Goal: Information Seeking & Learning: Check status

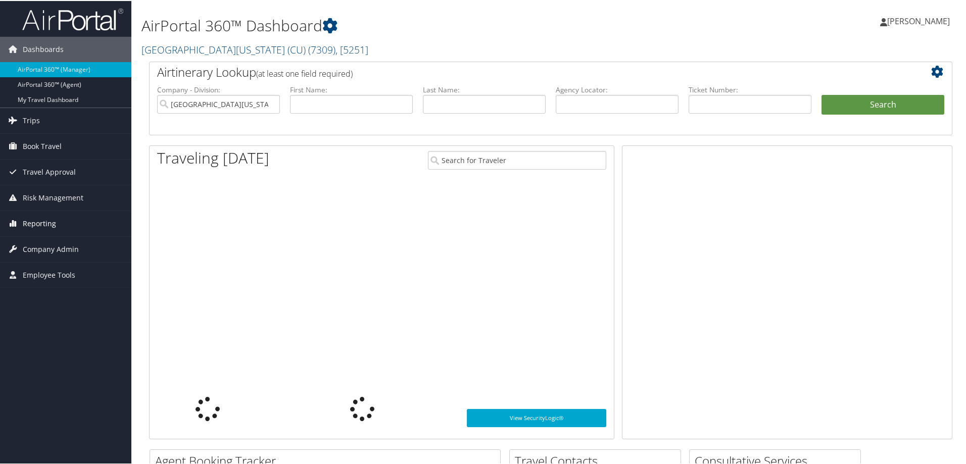
click at [36, 221] on span "Reporting" at bounding box center [39, 222] width 33 height 25
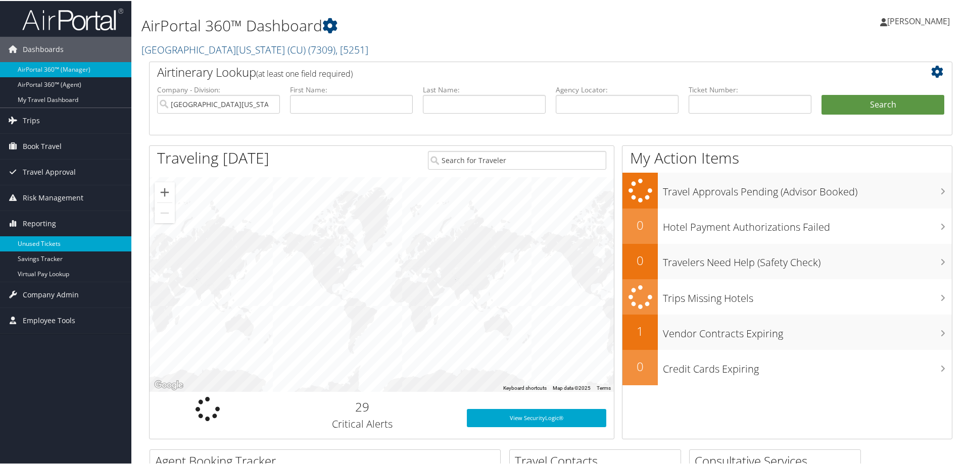
click at [43, 243] on link "Unused Tickets" at bounding box center [65, 243] width 131 height 15
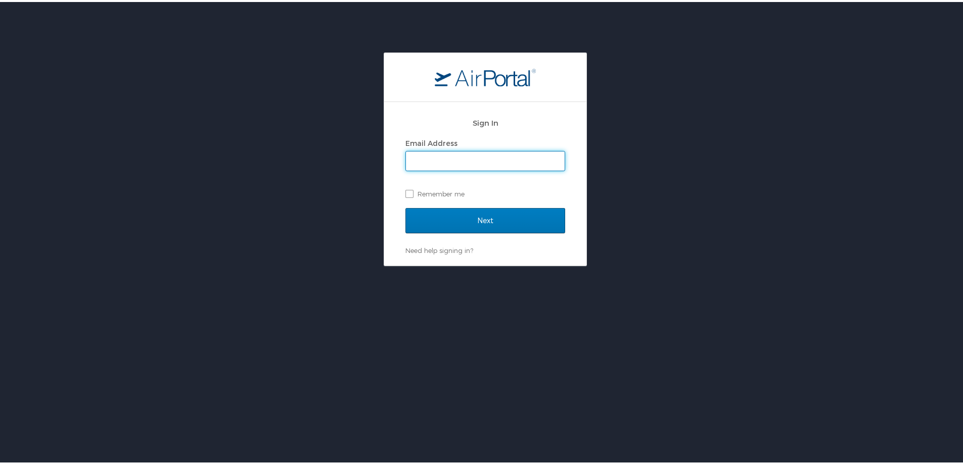
type input "shannon.gorham@cbtravel.com"
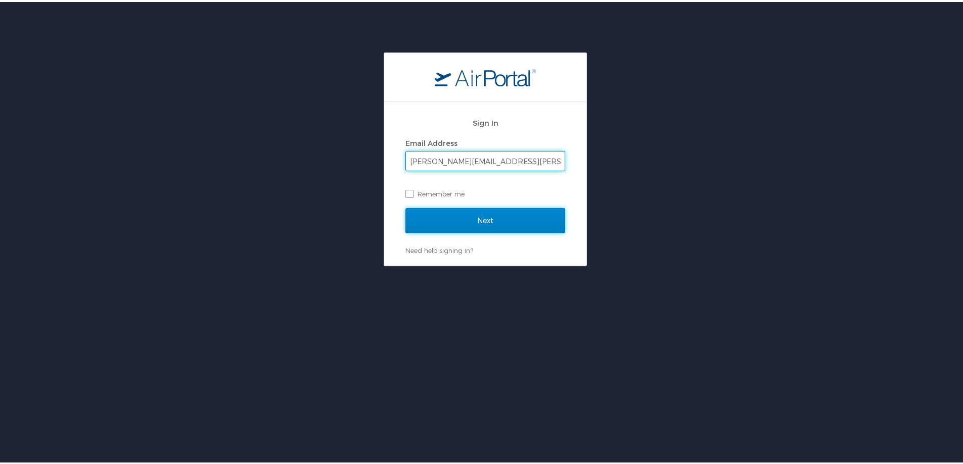
click at [491, 223] on input "Next" at bounding box center [485, 218] width 160 height 25
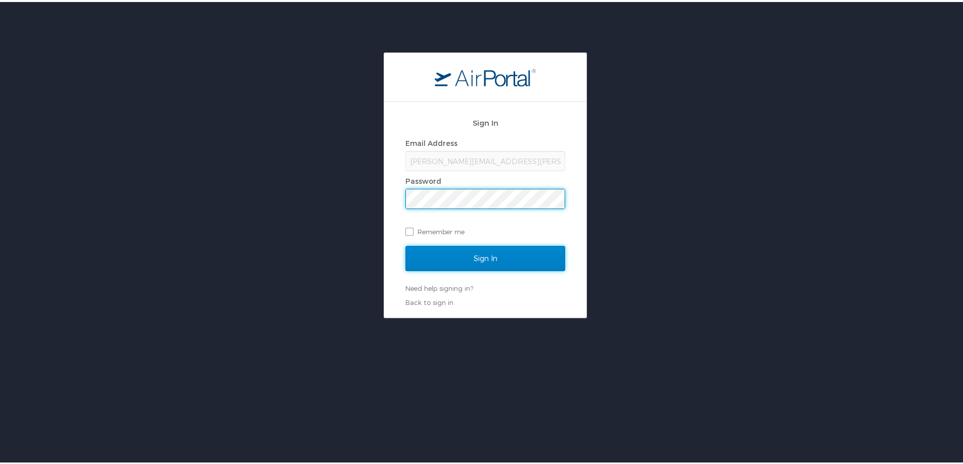
click at [492, 254] on input "Sign In" at bounding box center [485, 256] width 160 height 25
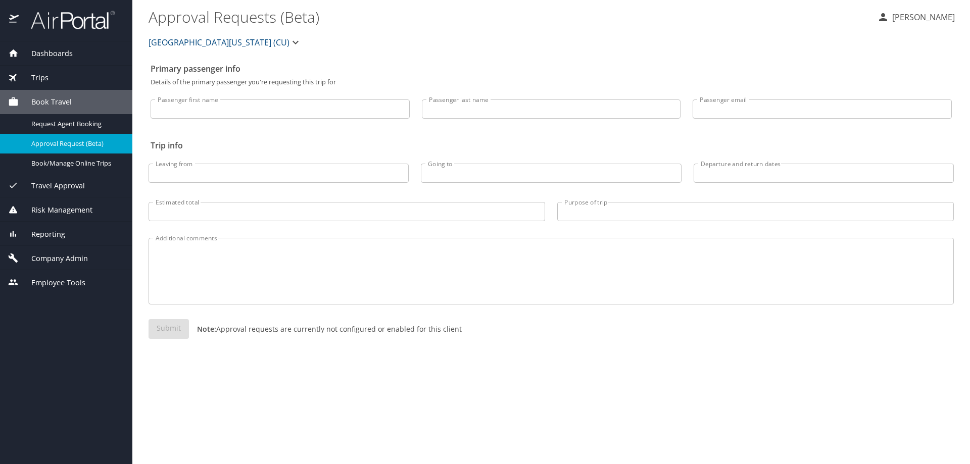
click at [52, 231] on span "Reporting" at bounding box center [42, 234] width 46 height 11
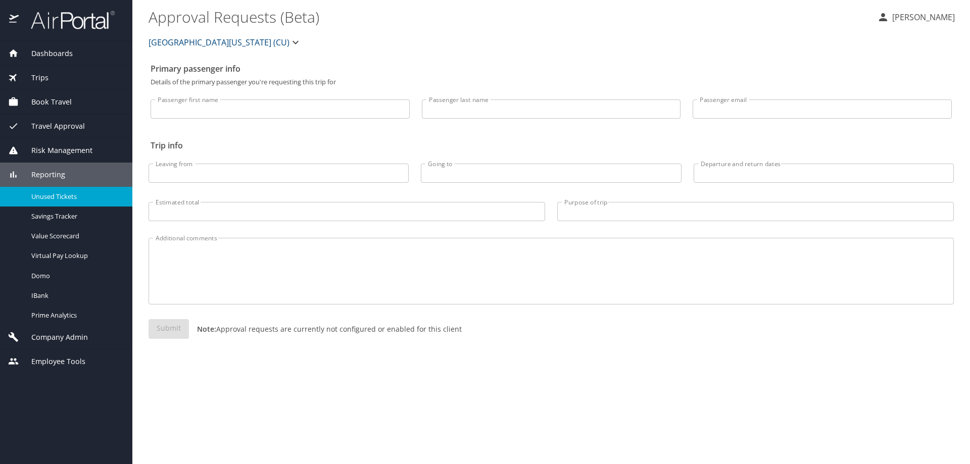
click at [67, 199] on span "Unused Tickets" at bounding box center [75, 197] width 89 height 10
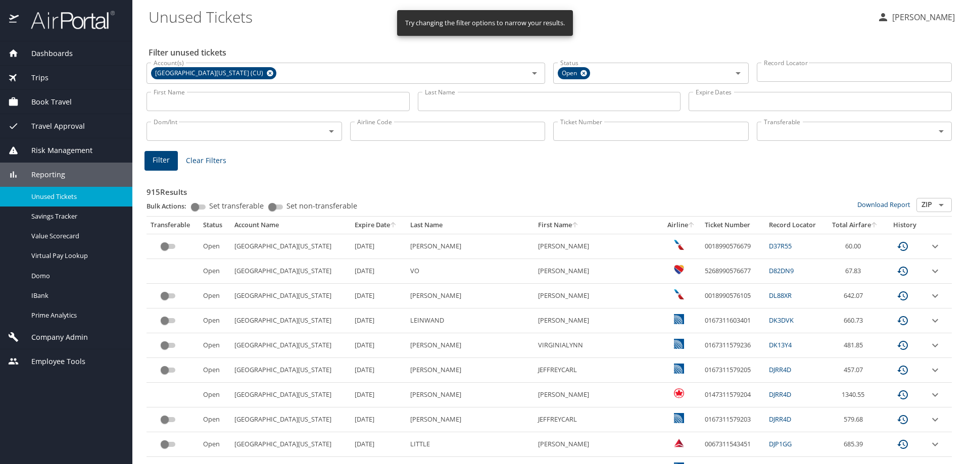
drag, startPoint x: 600, startPoint y: 103, endPoint x: 600, endPoint y: 96, distance: 7.1
click at [600, 103] on input "Last Name" at bounding box center [549, 101] width 263 height 19
click at [630, 135] on input "Ticket Number" at bounding box center [651, 131] width 196 height 19
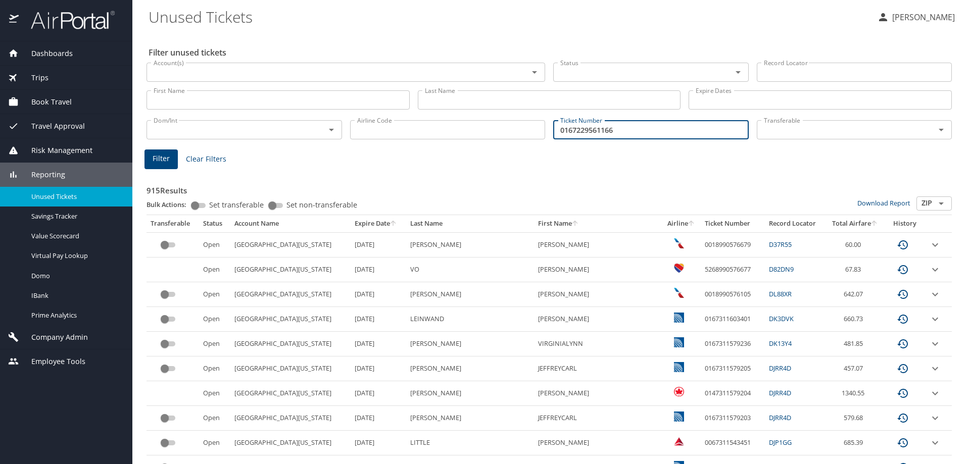
type input "0167229561166"
click at [158, 154] on span "Filter" at bounding box center [161, 159] width 17 height 13
